Goal: Transaction & Acquisition: Purchase product/service

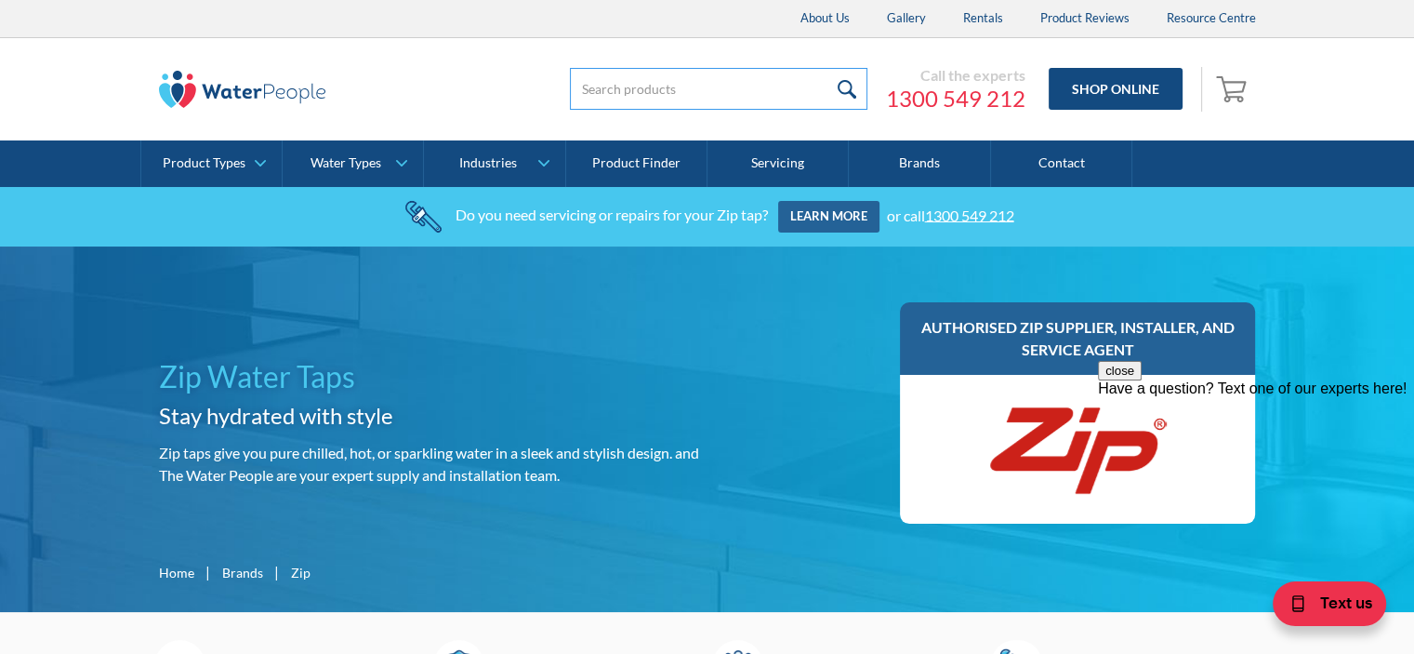
click at [595, 95] on input "search" at bounding box center [719, 89] width 298 height 42
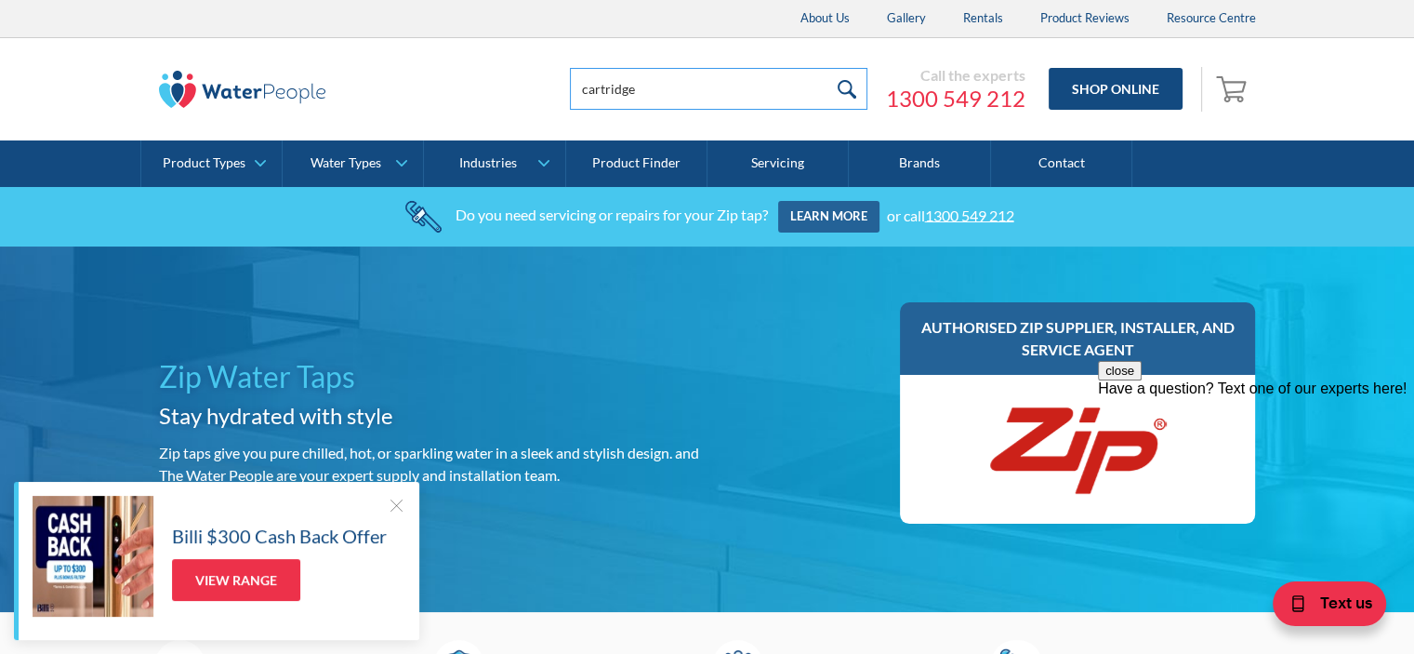
type input "cartridge"
click at [828, 68] on input "submit" at bounding box center [848, 89] width 40 height 42
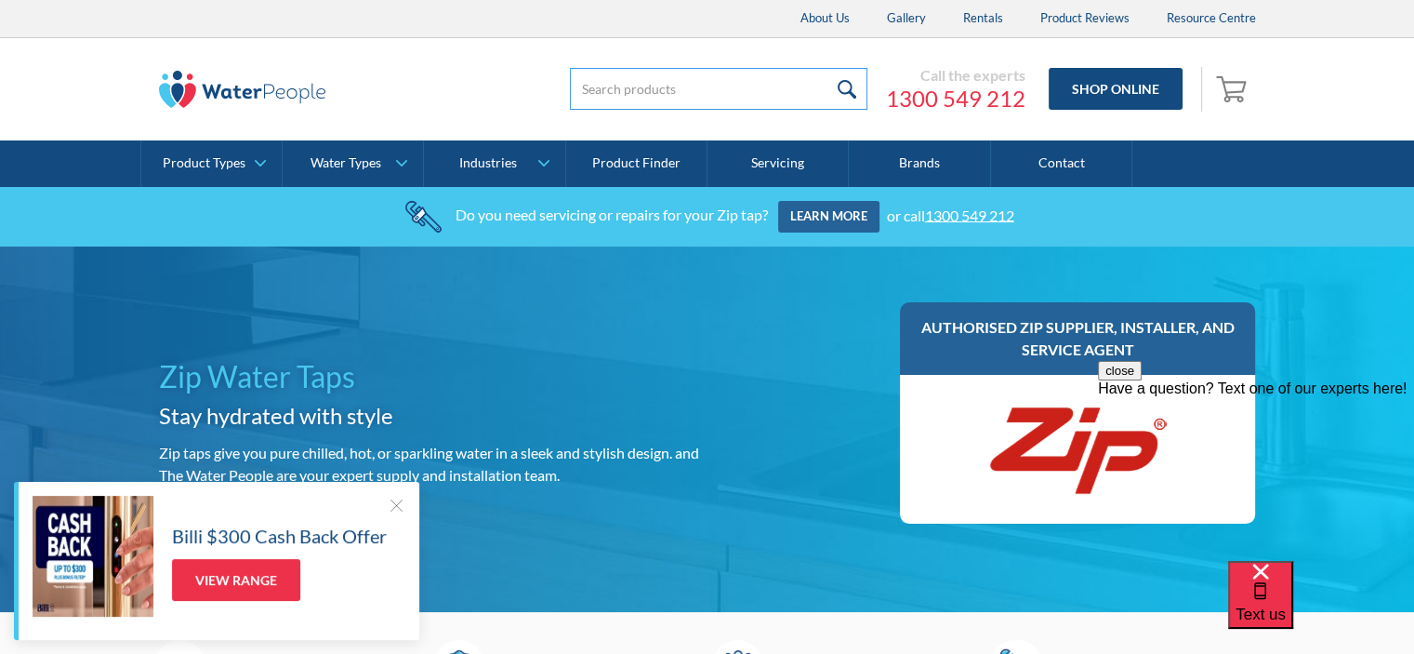
click at [604, 92] on input "search" at bounding box center [719, 89] width 298 height 42
type input "93701"
click at [850, 86] on input "submit" at bounding box center [848, 89] width 40 height 42
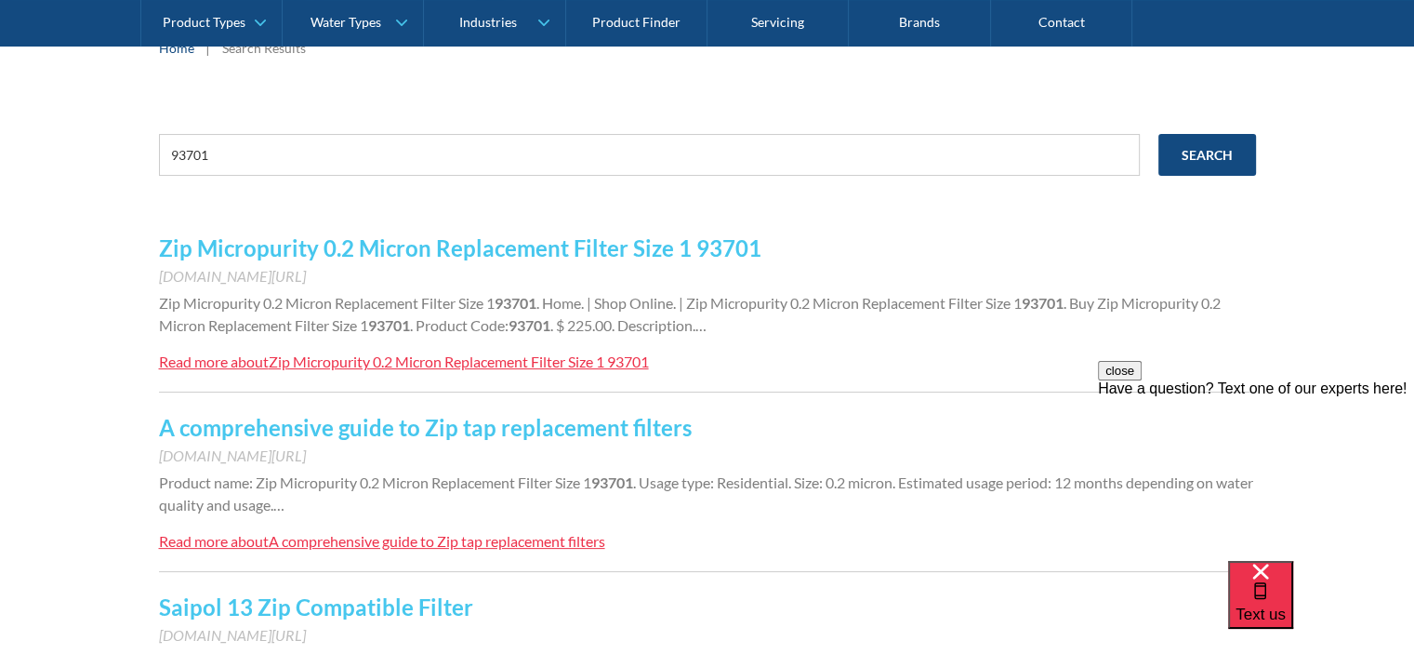
click at [320, 247] on link "Zip Micropurity 0.2 Micron Replacement Filter Size 1 93701" at bounding box center [460, 247] width 603 height 27
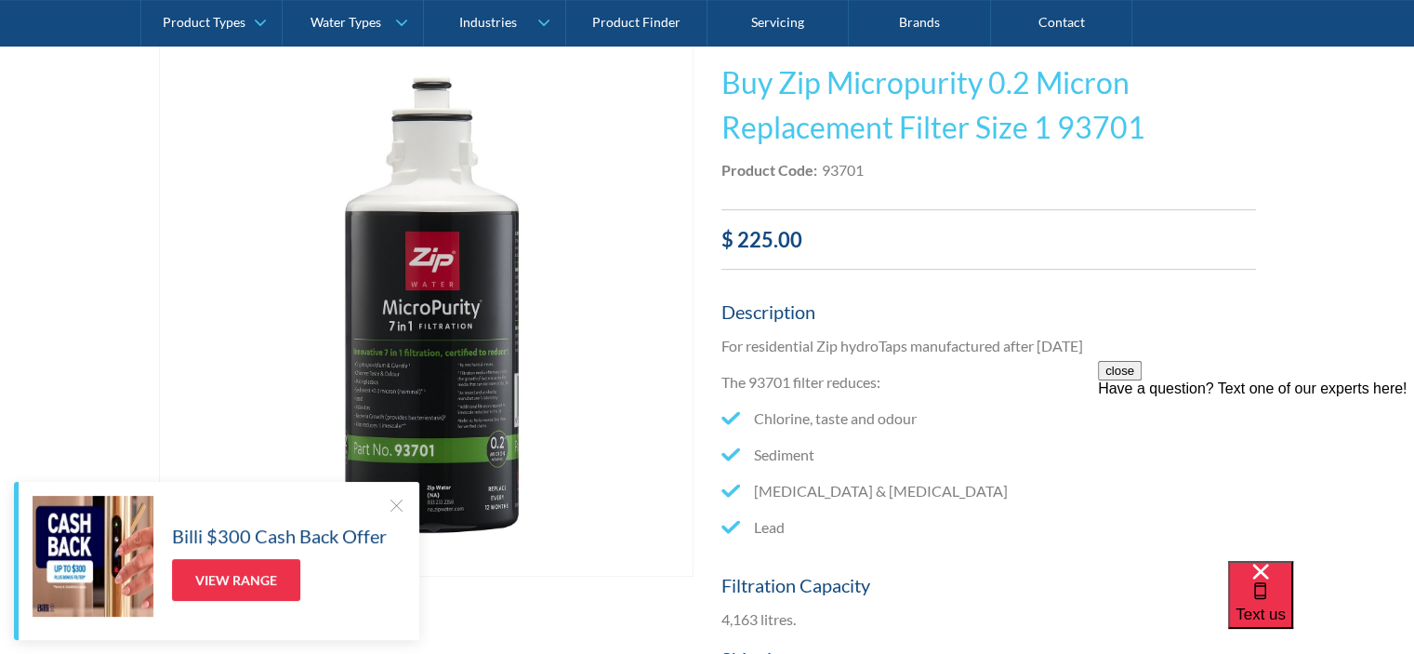
scroll to position [372, 0]
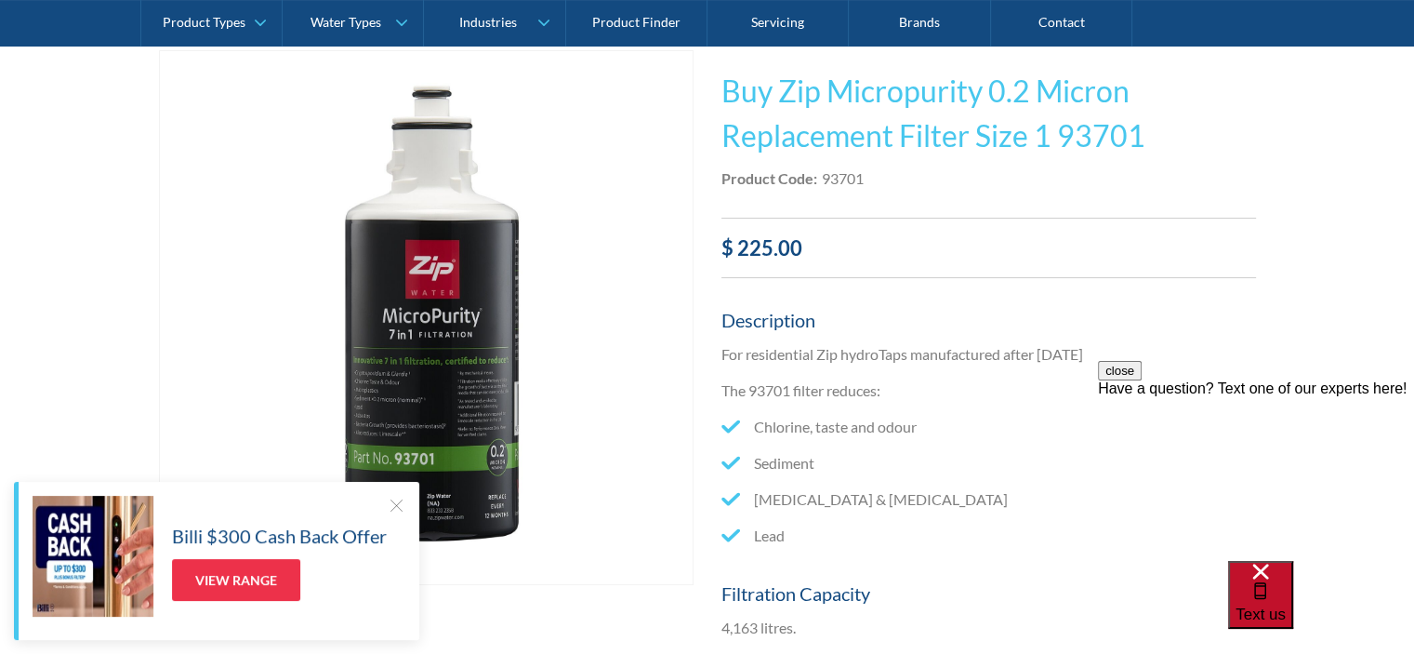
click at [1286, 605] on span "Text us" at bounding box center [1261, 614] width 50 height 18
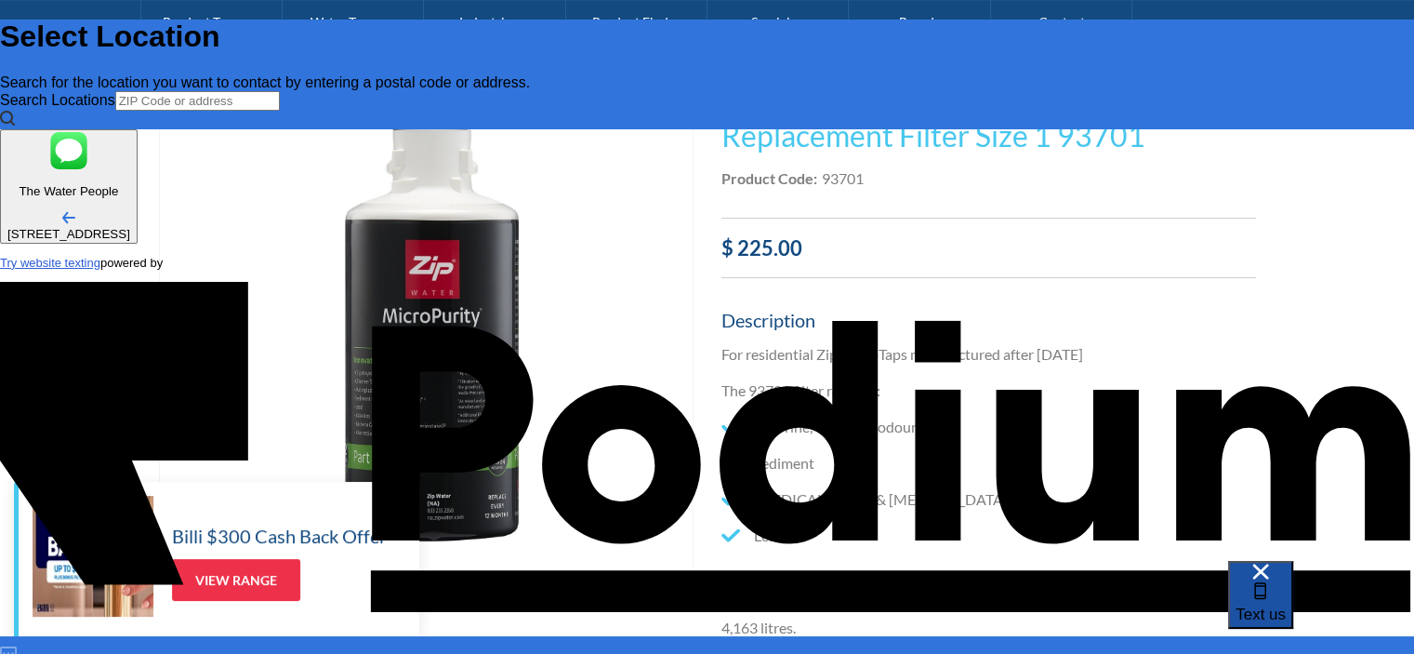
scroll to position [0, 0]
type input "[PERSON_NAME]"
type Phone "03 9703 1006"
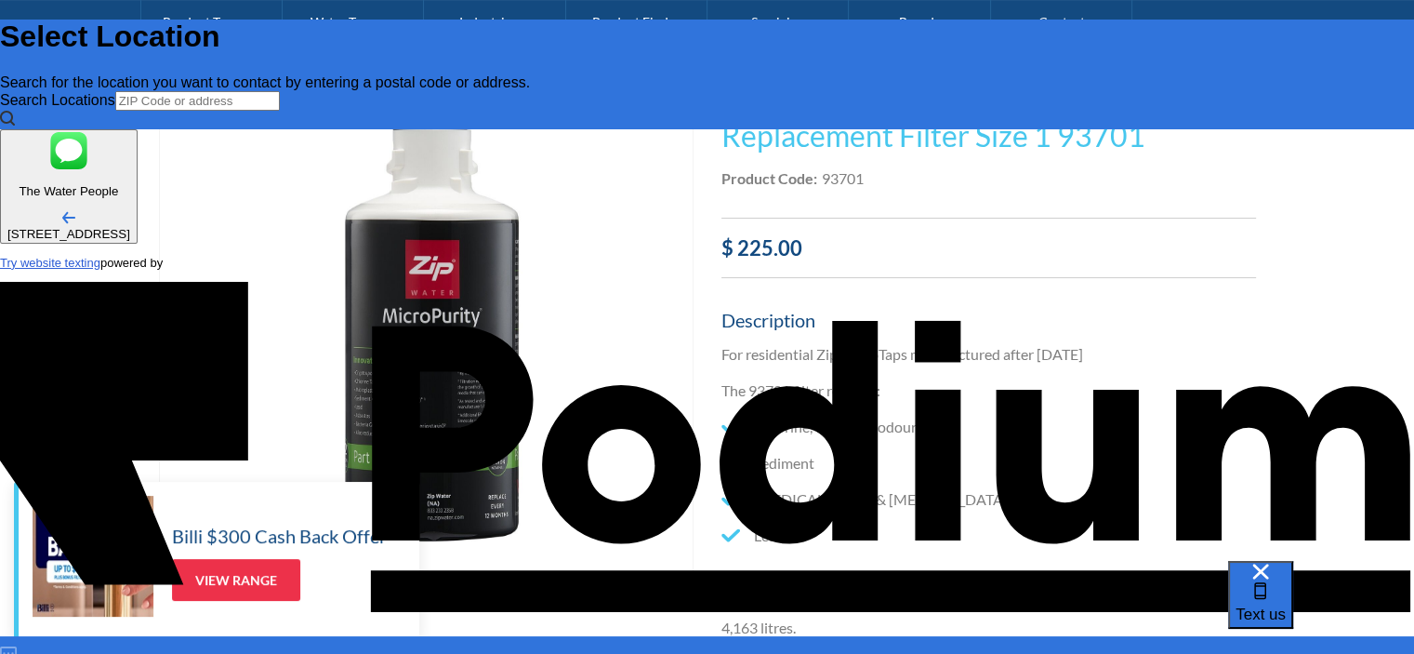
drag, startPoint x: 1212, startPoint y: 265, endPoint x: 1118, endPoint y: 271, distance: 94.1
click at [1286, 605] on span "Text us" at bounding box center [1261, 614] width 50 height 18
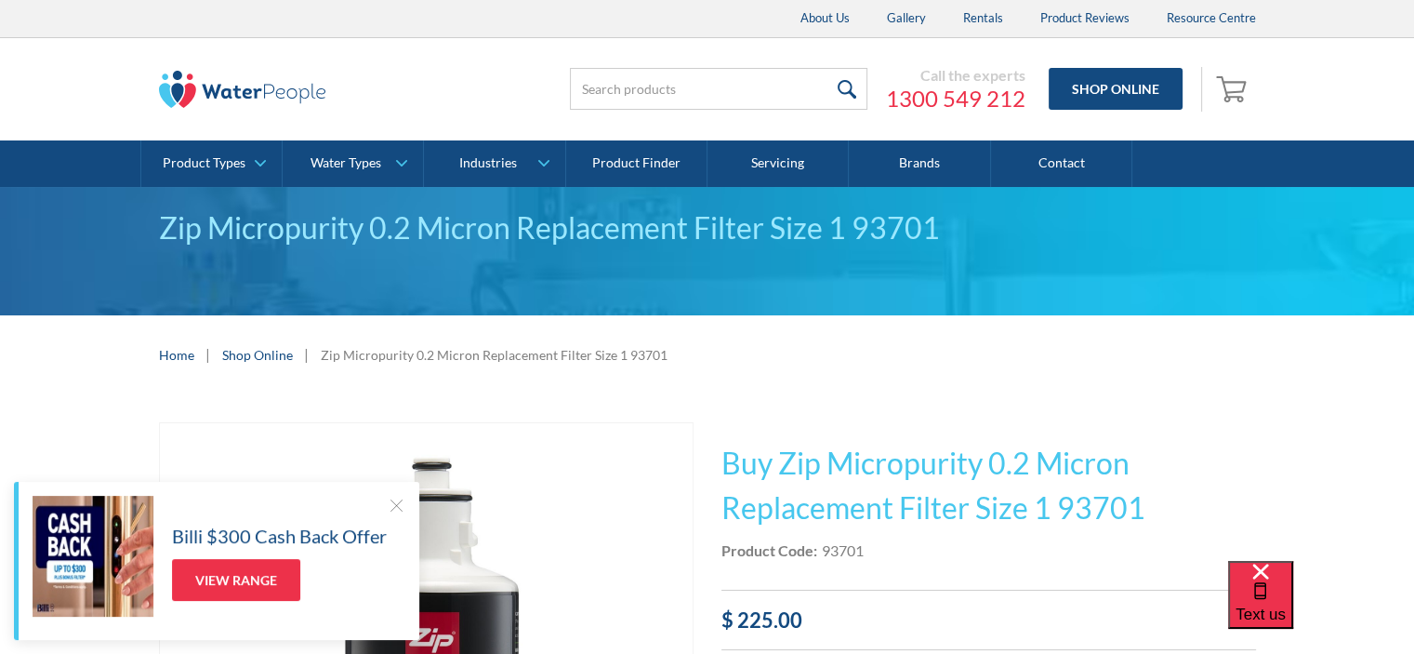
scroll to position [279, 0]
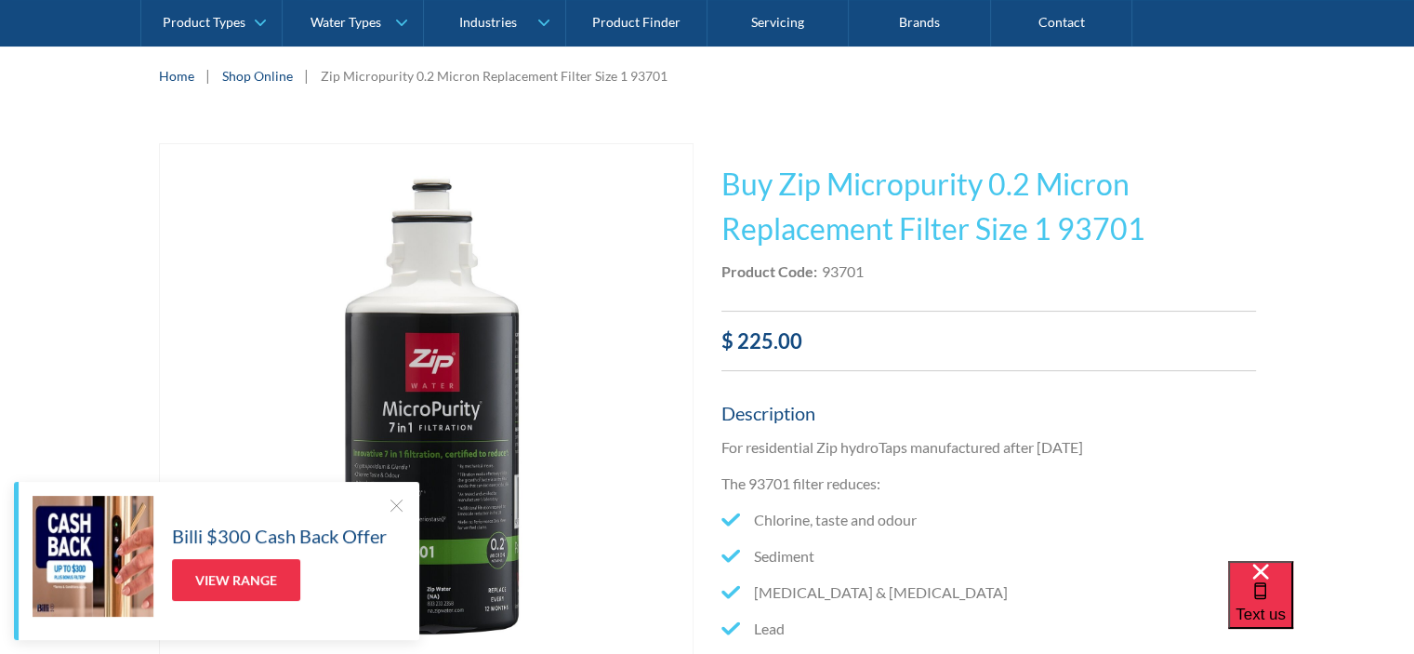
click at [387, 498] on div at bounding box center [396, 505] width 19 height 19
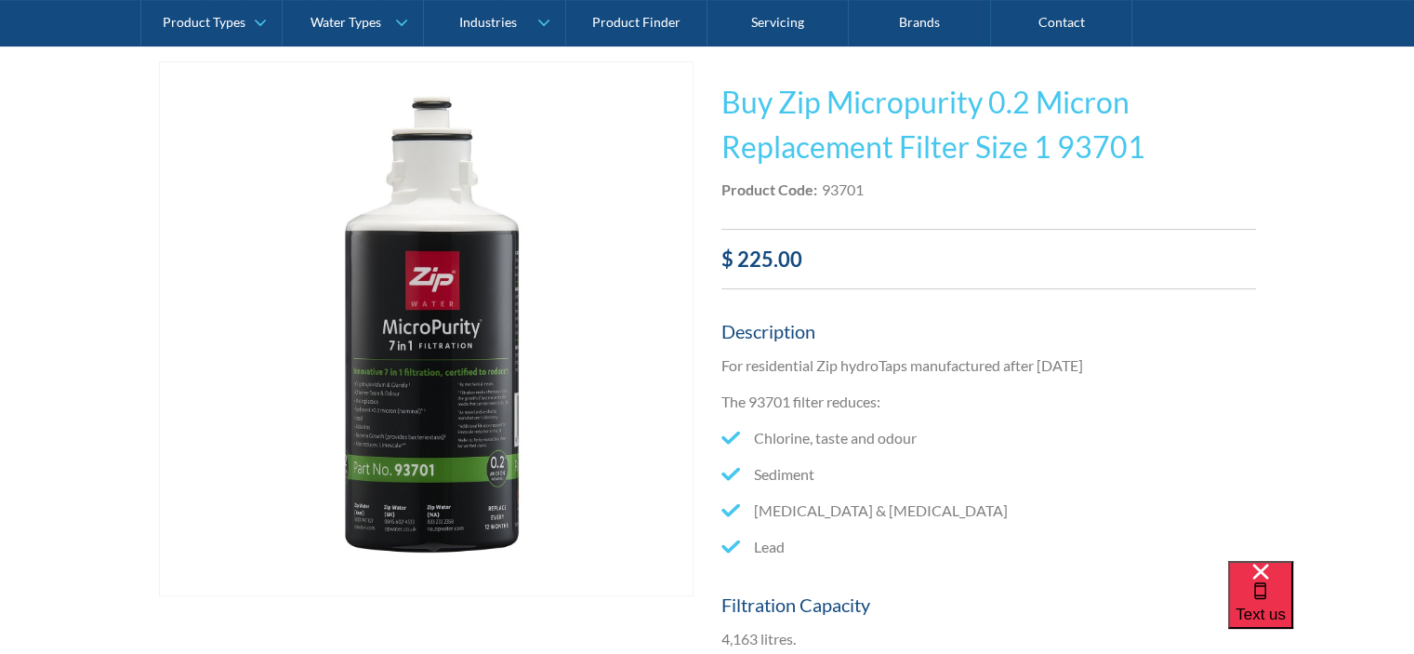
scroll to position [372, 0]
